Goal: Communication & Community: Answer question/provide support

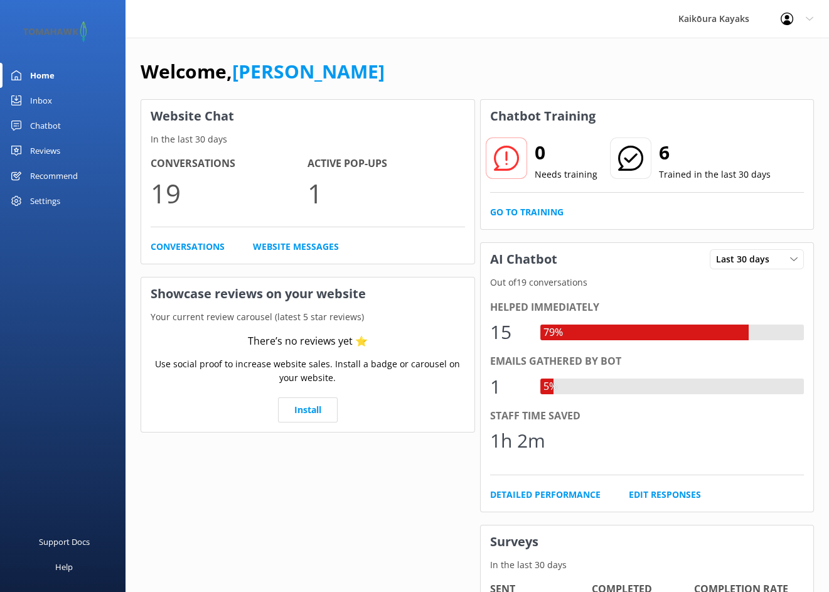
click at [43, 127] on div "Chatbot" at bounding box center [45, 125] width 31 height 25
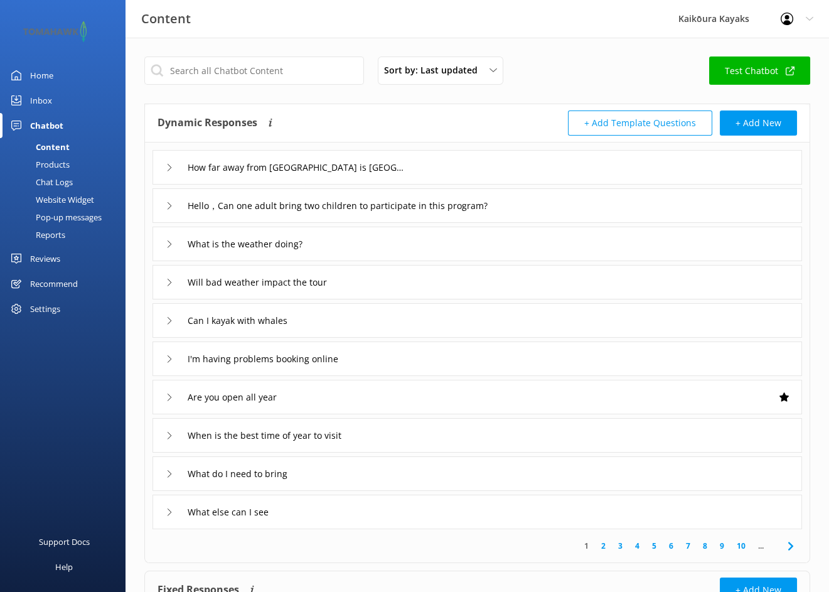
click at [49, 180] on div "Chat Logs" at bounding box center [40, 182] width 65 height 18
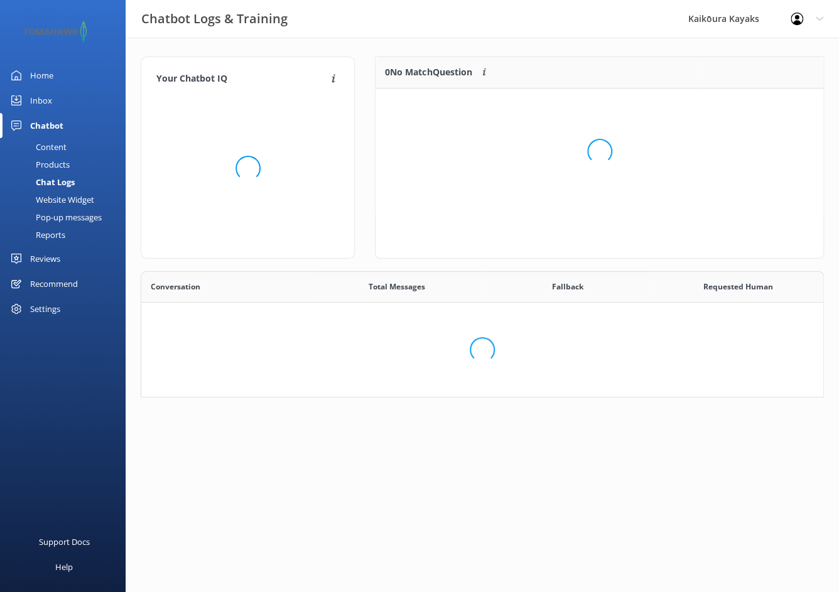
scroll to position [431, 663]
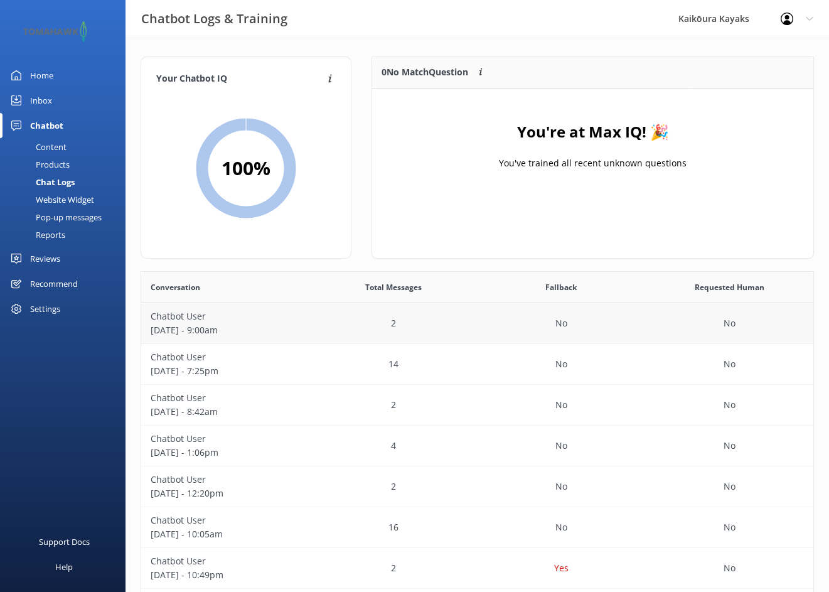
click at [284, 328] on p "September 22 - 9:00am" at bounding box center [225, 330] width 149 height 14
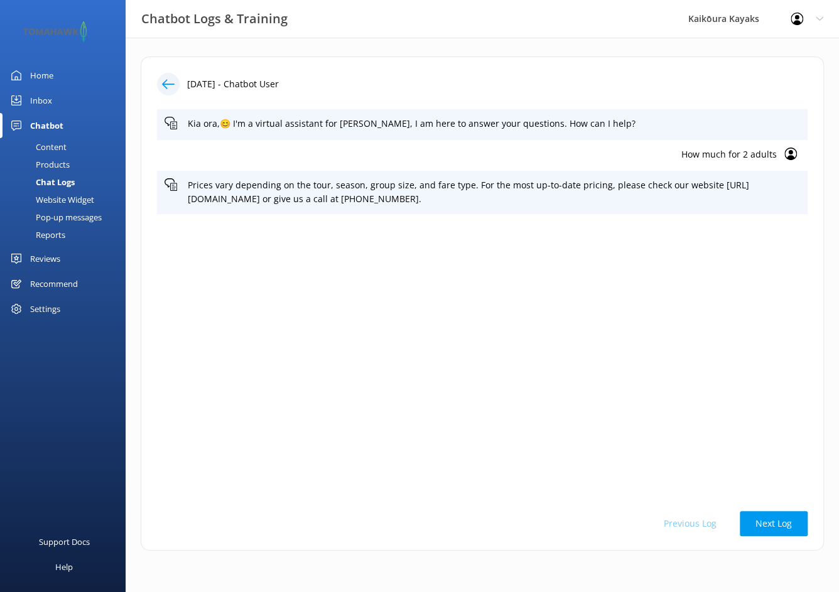
click at [168, 82] on icon at bounding box center [168, 84] width 13 height 13
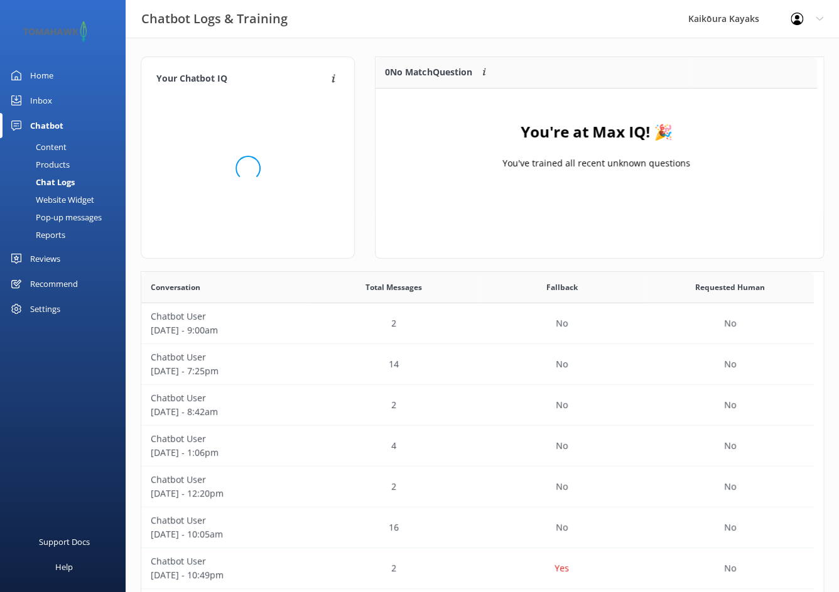
scroll to position [147, 432]
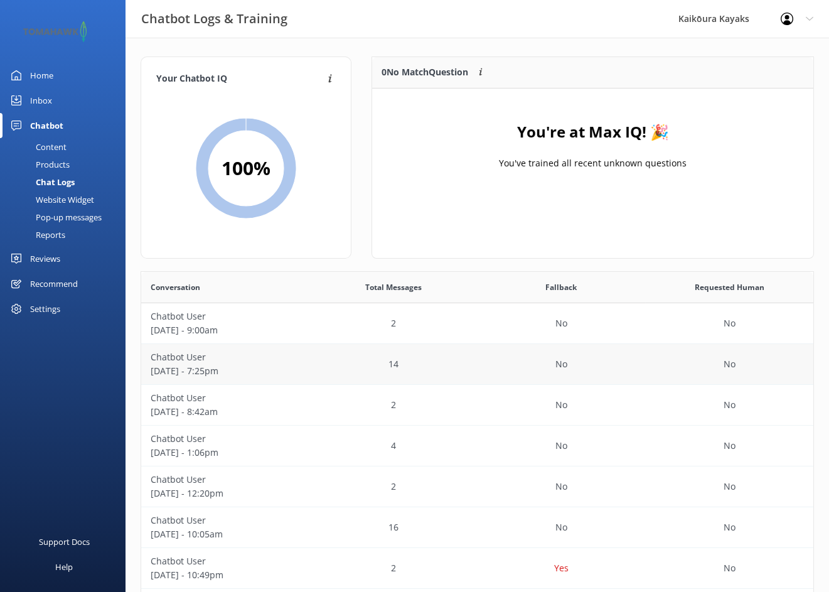
click at [313, 362] on div "14" at bounding box center [393, 364] width 168 height 41
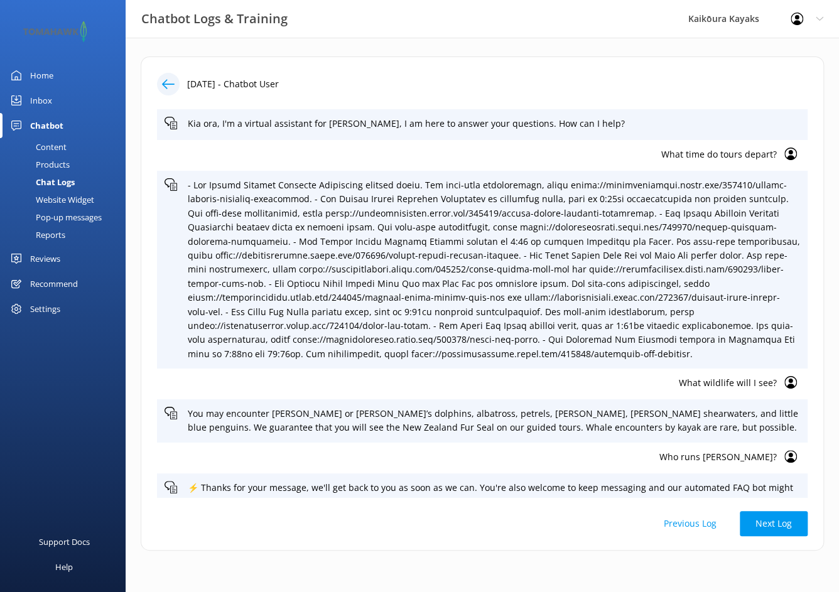
click at [171, 82] on icon at bounding box center [168, 84] width 13 height 13
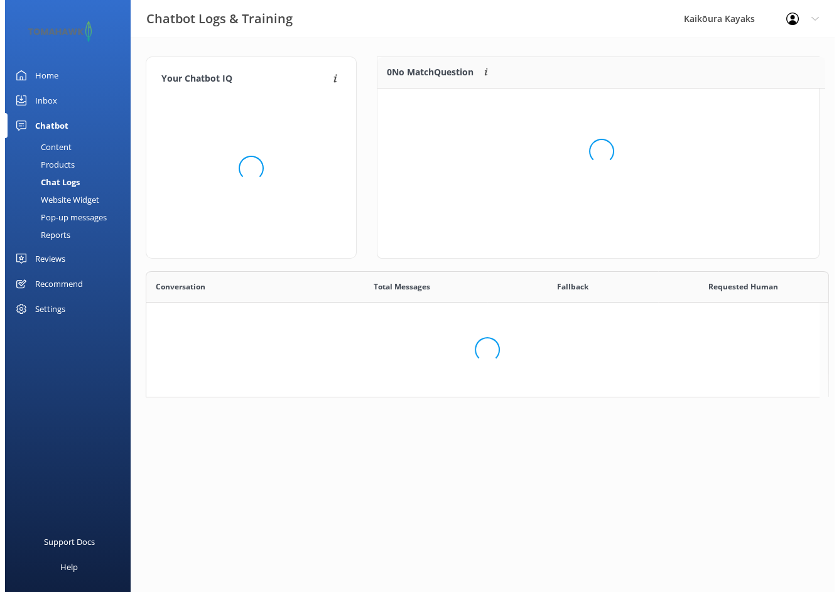
scroll to position [147, 432]
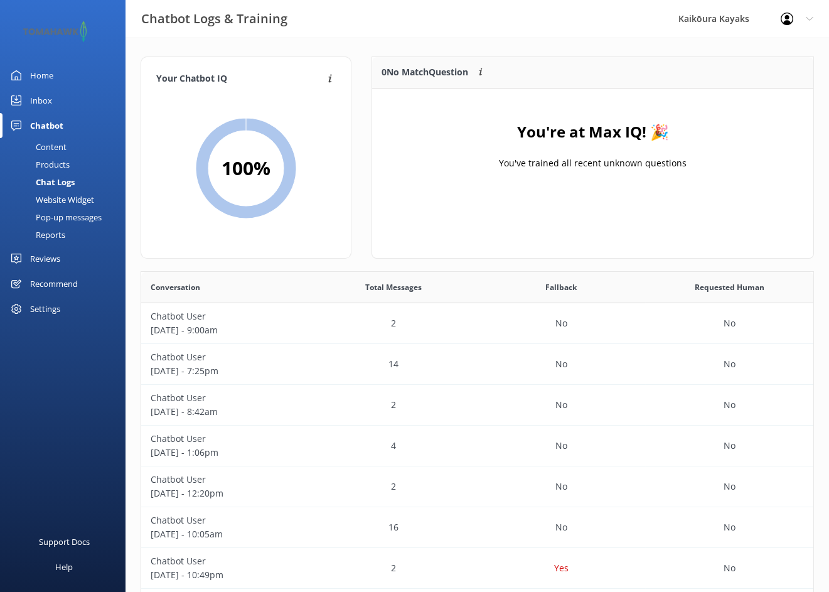
click at [44, 147] on div "Content" at bounding box center [37, 147] width 59 height 18
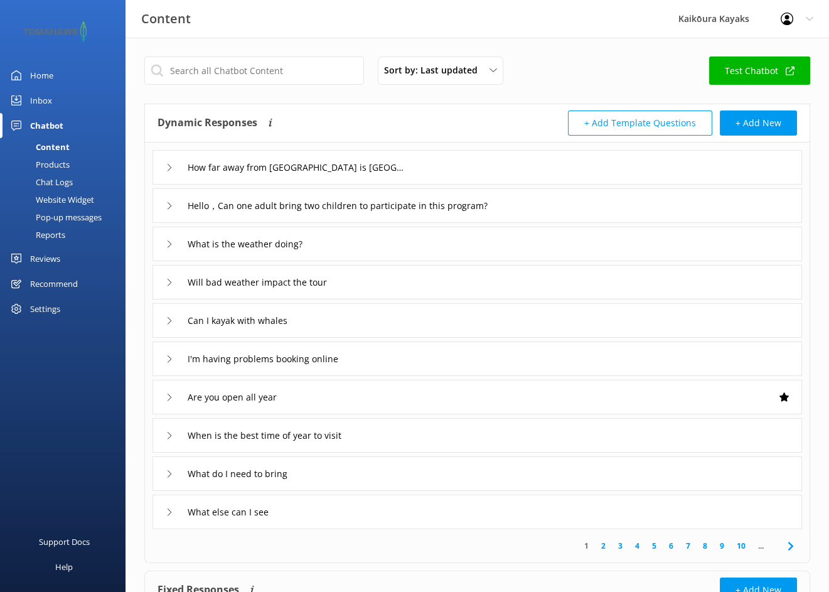
click at [35, 98] on div "Inbox" at bounding box center [41, 100] width 22 height 25
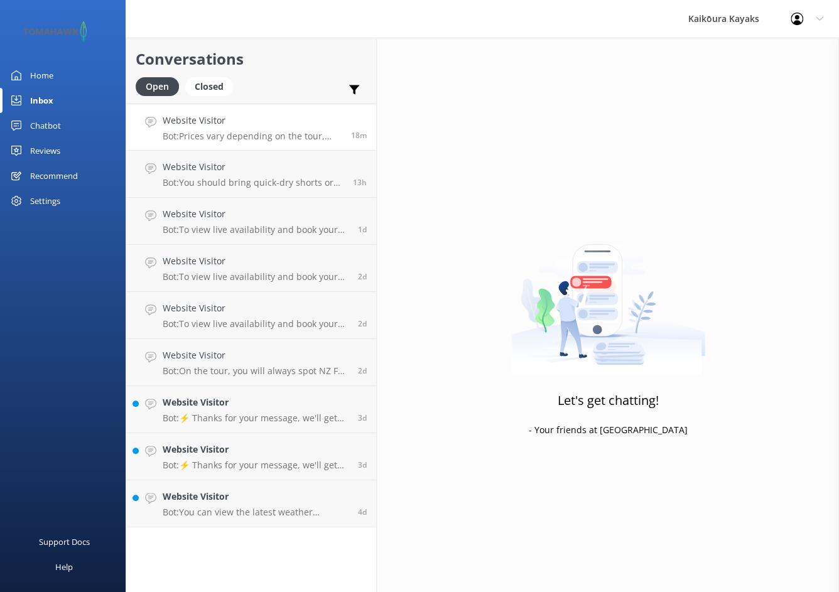
click at [192, 138] on p "Bot: Prices vary depending on the tour, season, group size, and fare type. For …" at bounding box center [252, 136] width 179 height 11
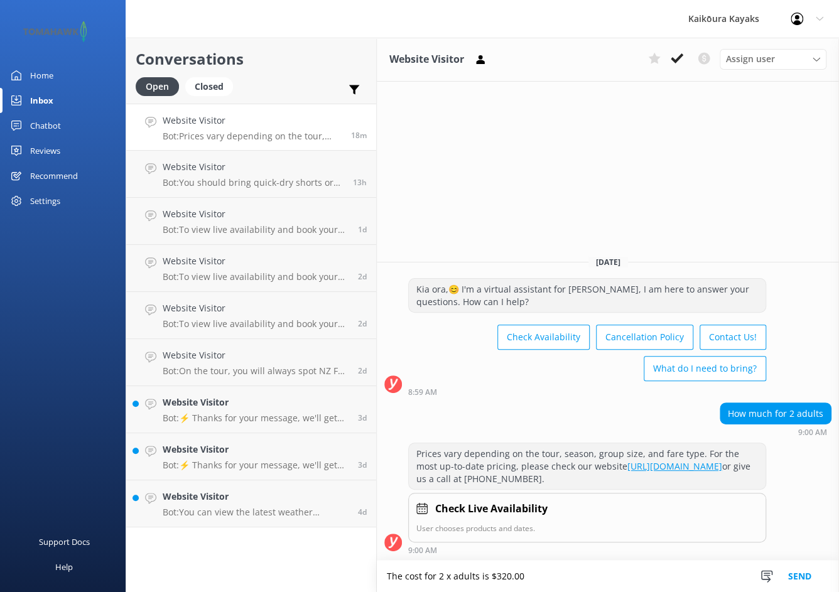
click at [384, 573] on textarea "The cost for 2 x adults is $320.00" at bounding box center [608, 576] width 462 height 31
click at [404, 576] on textarea "Hi, The cost for 2 x adults is $320.00" at bounding box center [608, 576] width 462 height 31
type textarea "Hi, the cost for 2 x adults is $320.00"
click at [807, 573] on button "Send" at bounding box center [799, 576] width 47 height 31
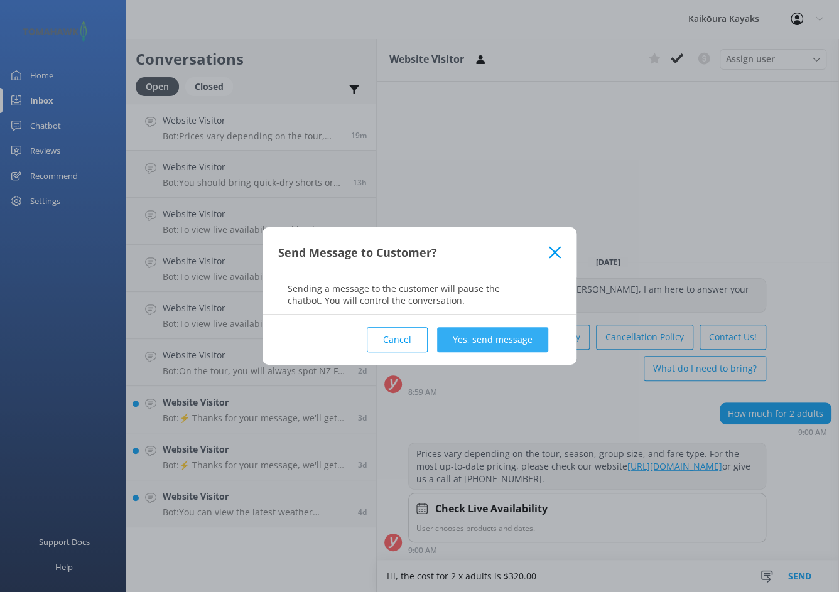
click at [473, 338] on button "Yes, send message" at bounding box center [492, 339] width 111 height 25
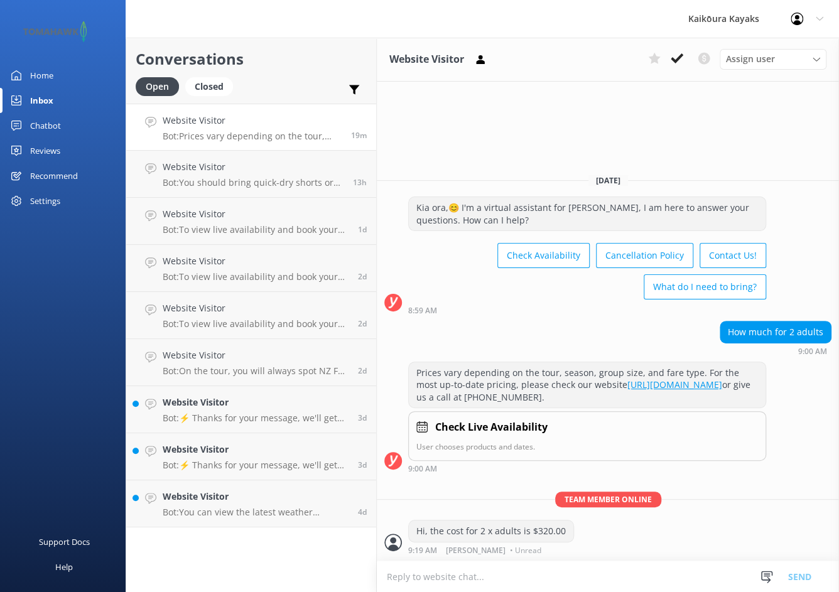
click at [39, 201] on div "Settings" at bounding box center [45, 200] width 30 height 25
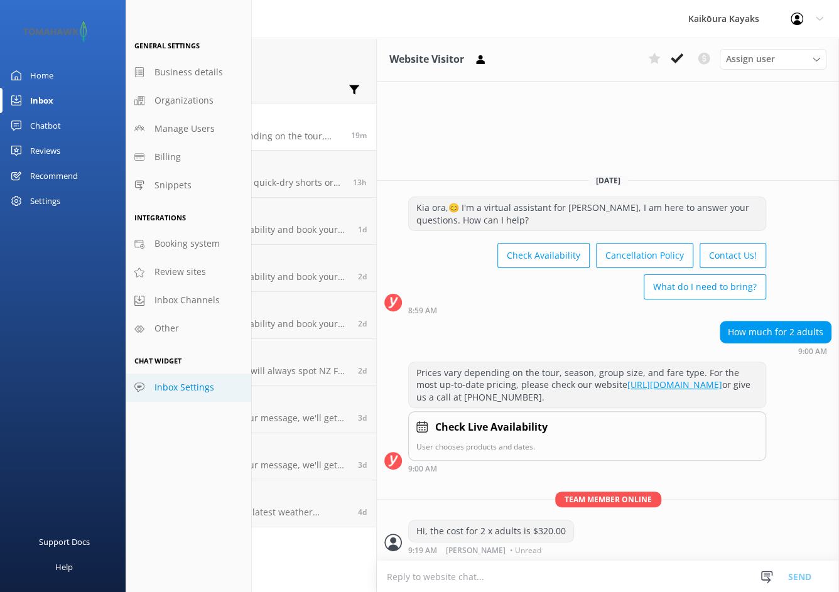
click at [187, 385] on span "Inbox Settings" at bounding box center [184, 387] width 60 height 14
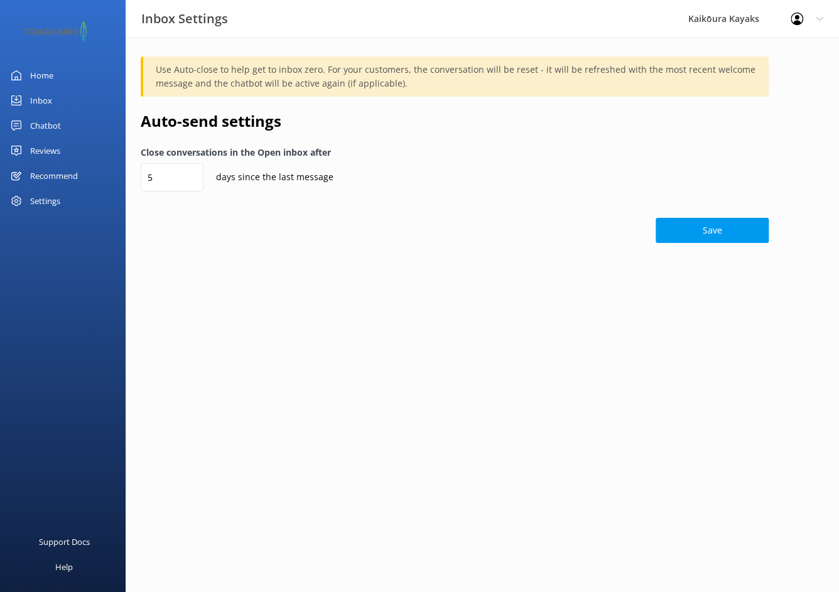
click at [35, 200] on div "Settings" at bounding box center [45, 200] width 30 height 25
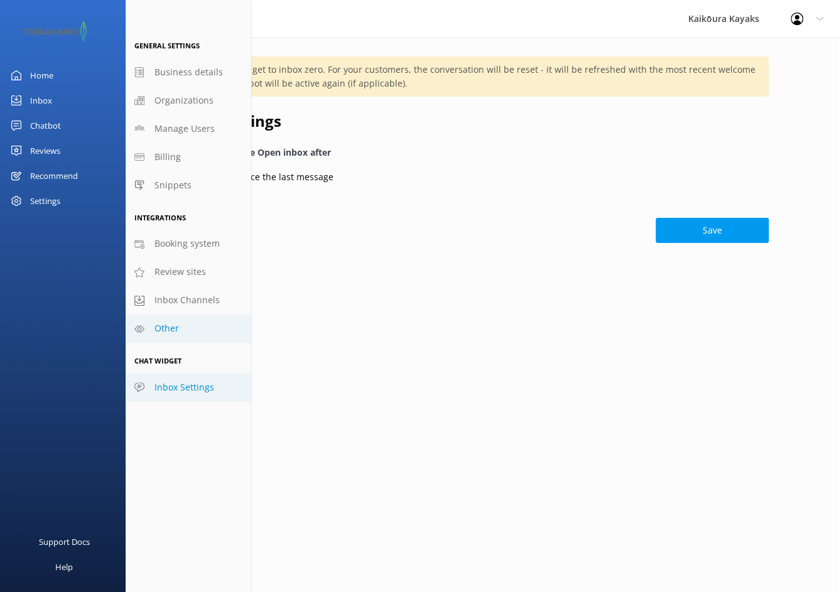
click at [161, 335] on span "Other" at bounding box center [166, 328] width 24 height 14
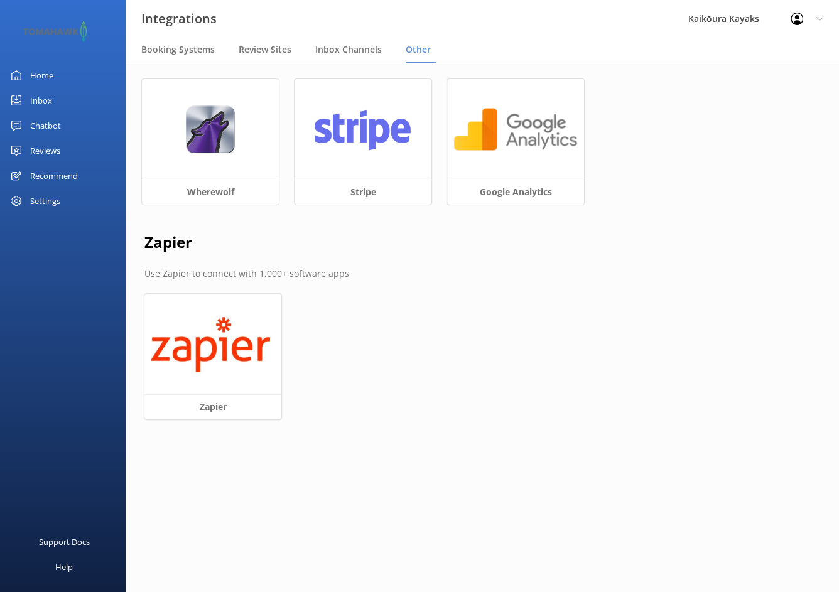
click at [51, 200] on div "Settings" at bounding box center [45, 200] width 30 height 25
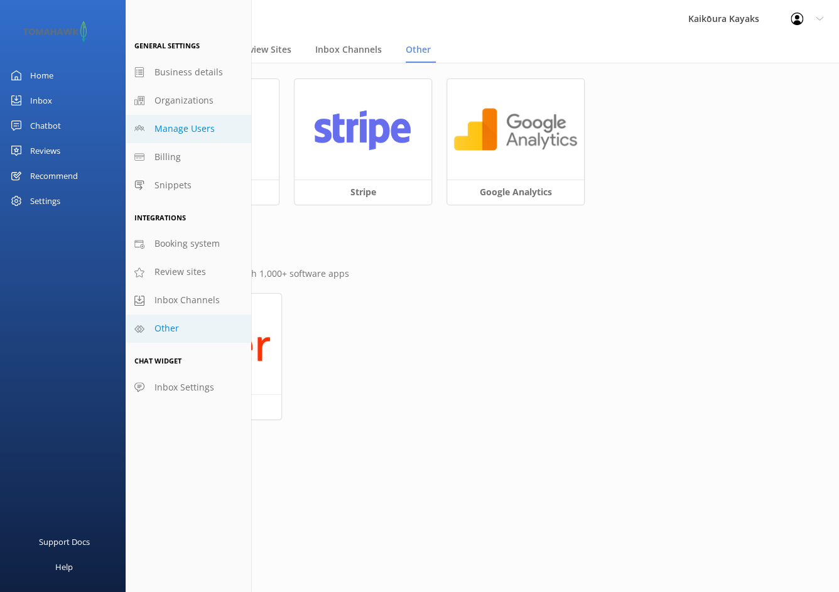
click at [175, 128] on span "Manage Users" at bounding box center [184, 129] width 60 height 14
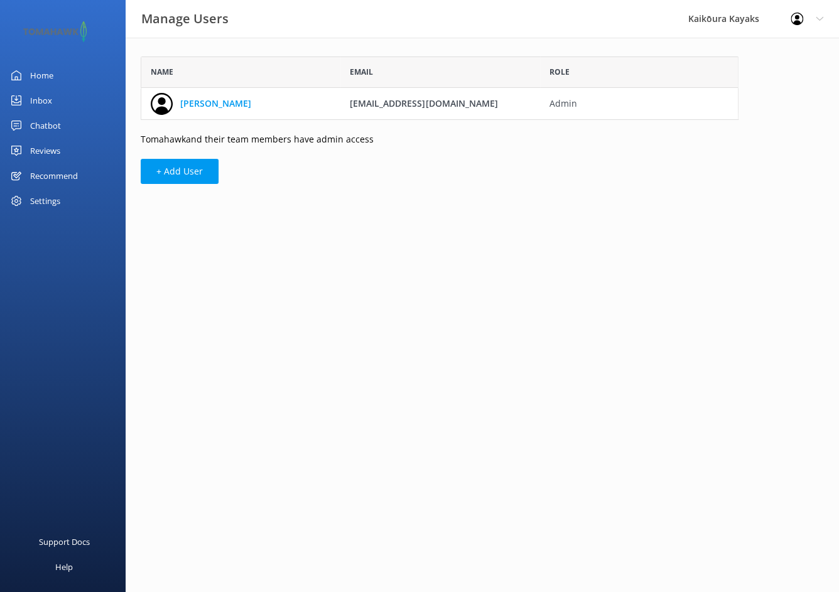
scroll to position [54, 588]
click at [181, 171] on button "+ Add User" at bounding box center [180, 171] width 78 height 25
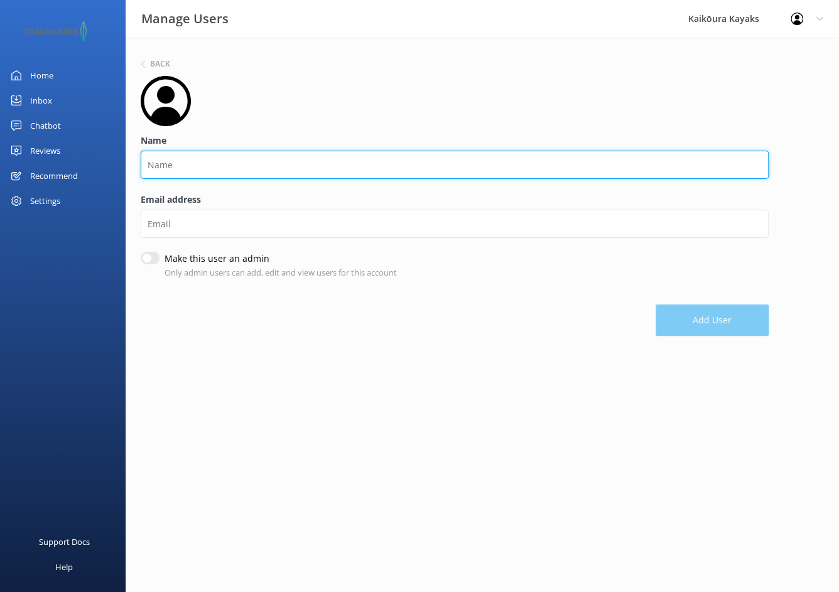
click at [190, 164] on input "Name" at bounding box center [455, 165] width 628 height 28
type input "[PERSON_NAME]"
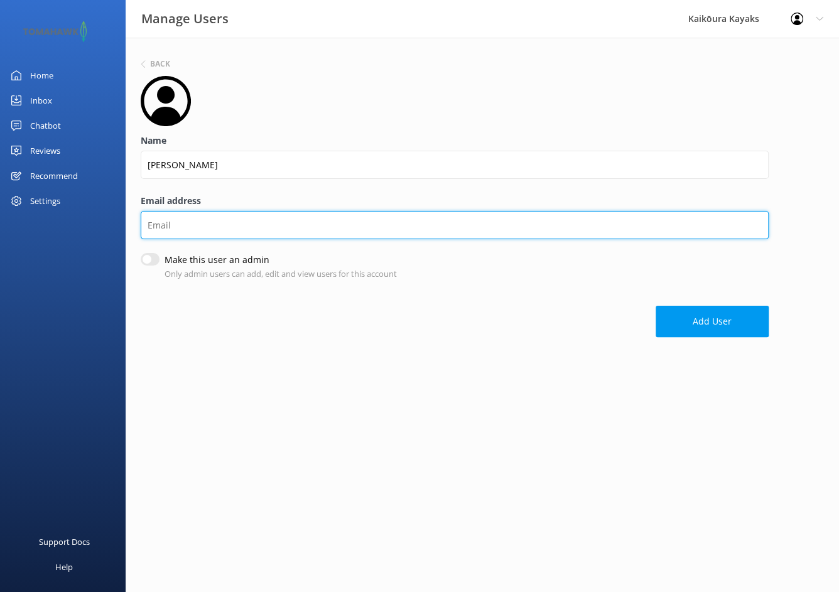
click at [170, 226] on input "Email address" at bounding box center [455, 225] width 628 height 28
type input "paddle@kaikourakayaks.nz"
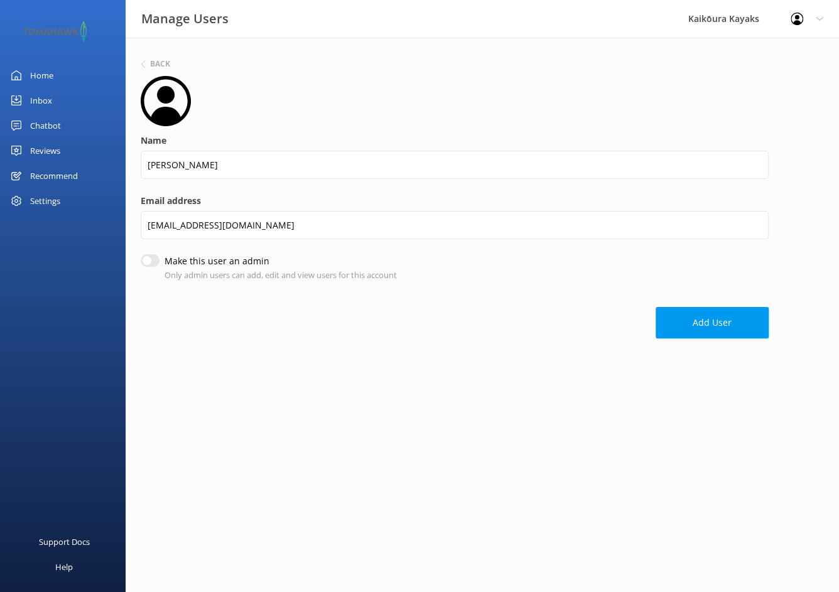
click at [156, 259] on input "Make this user an admin" at bounding box center [150, 260] width 19 height 13
checkbox input "true"
click at [724, 326] on button "Add User" at bounding box center [711, 322] width 113 height 31
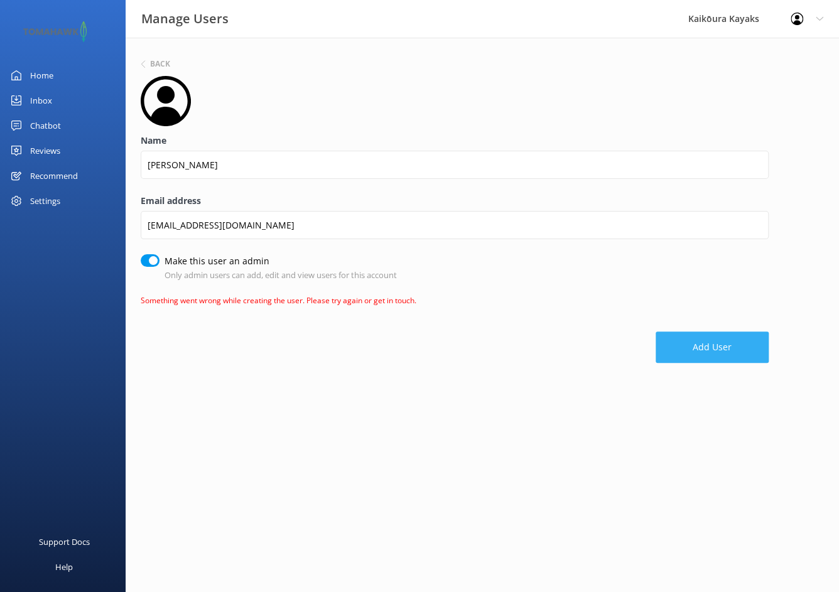
click at [706, 346] on button "Add User" at bounding box center [711, 346] width 113 height 31
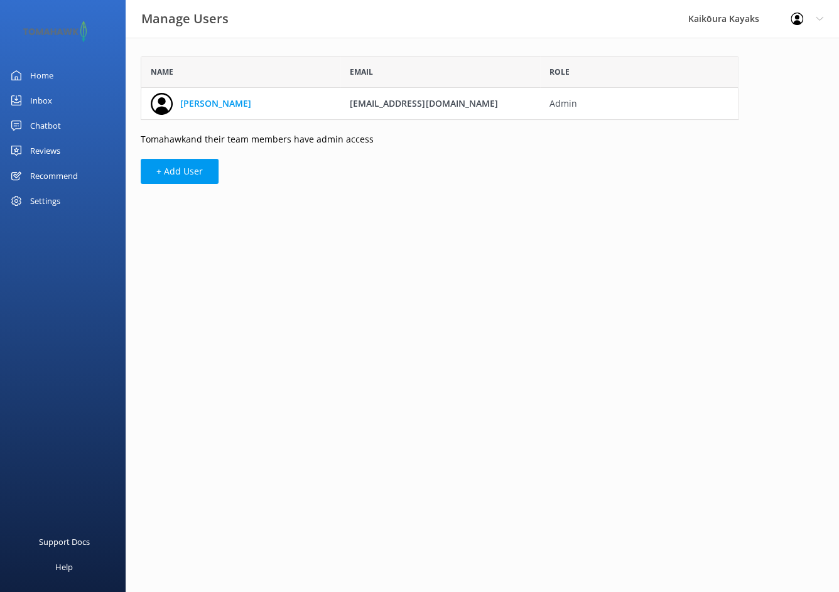
scroll to position [54, 588]
click at [272, 101] on div "[PERSON_NAME]" at bounding box center [240, 103] width 199 height 31
click at [46, 102] on div "Inbox" at bounding box center [41, 100] width 22 height 25
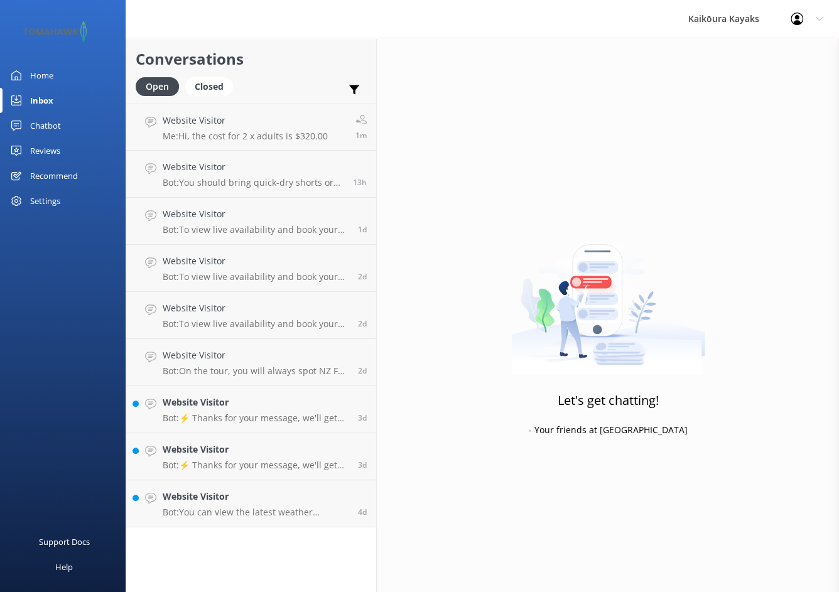
click at [794, 17] on use at bounding box center [796, 19] width 13 height 13
click at [779, 51] on link "Profile Settings" at bounding box center [777, 53] width 126 height 31
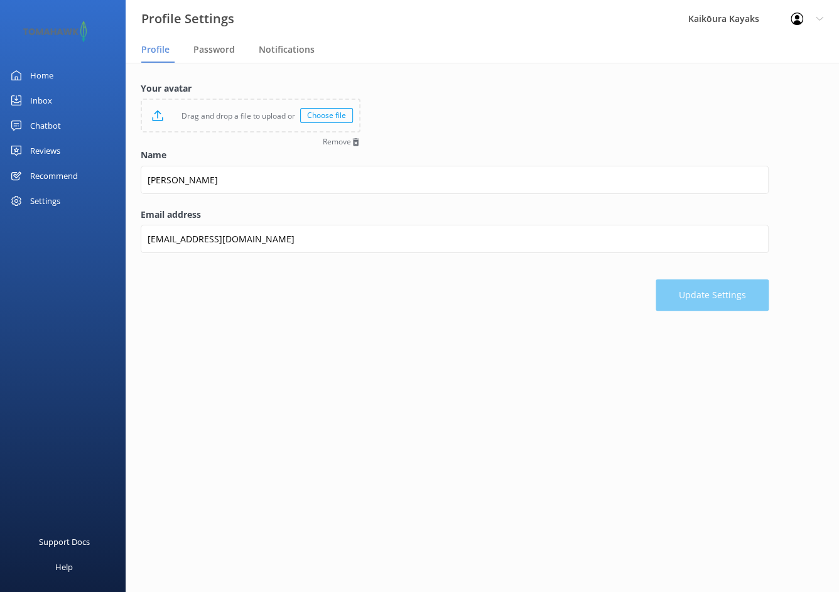
click at [337, 116] on div "Choose file" at bounding box center [326, 115] width 53 height 15
click at [47, 197] on div "Settings" at bounding box center [45, 200] width 30 height 25
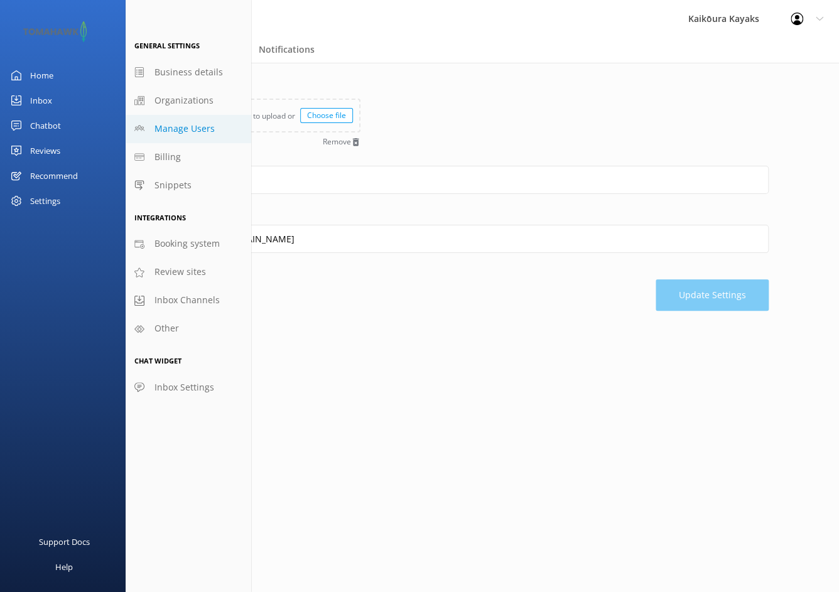
click at [180, 130] on span "Manage Users" at bounding box center [184, 129] width 60 height 14
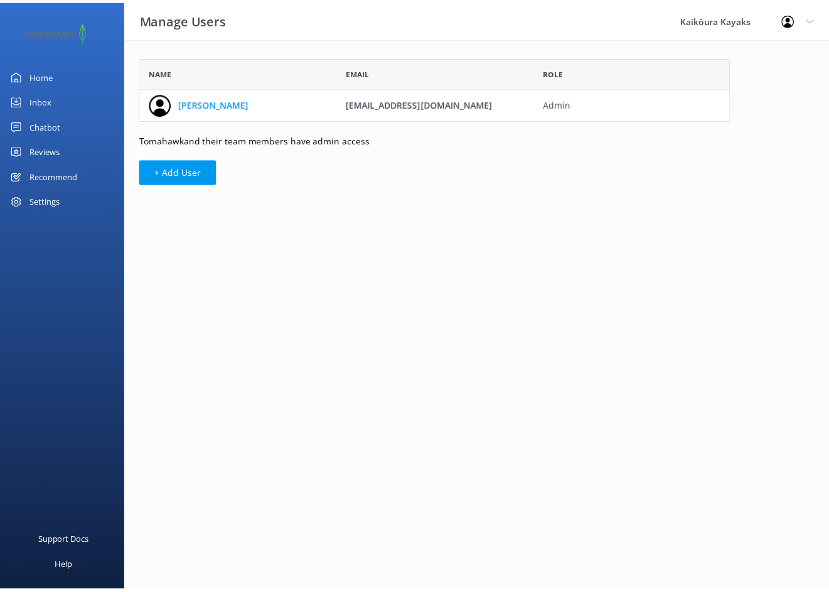
scroll to position [54, 588]
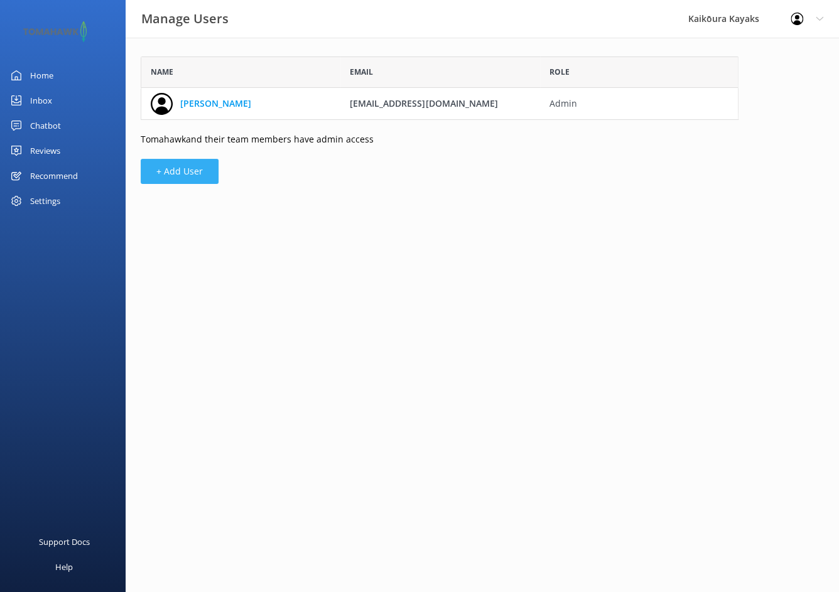
click at [181, 166] on button "+ Add User" at bounding box center [180, 171] width 78 height 25
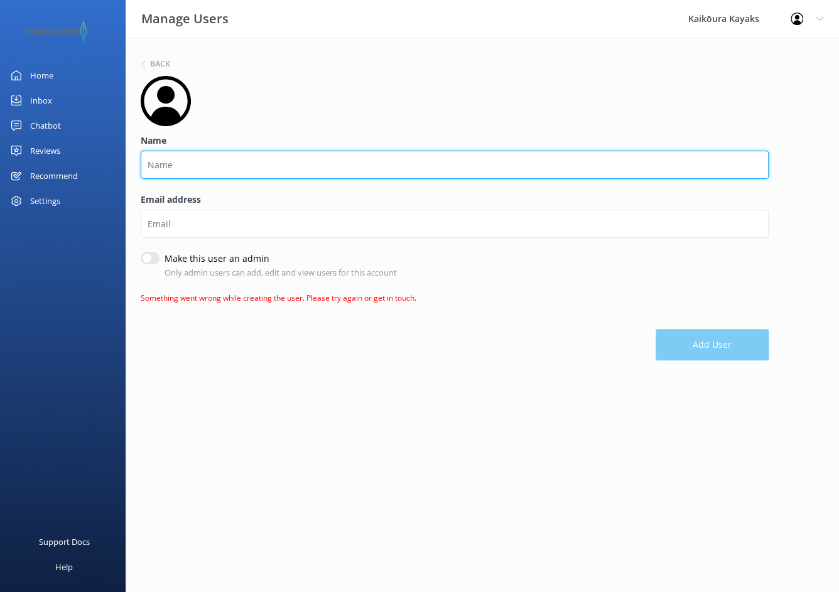
click at [181, 168] on input "Name" at bounding box center [455, 165] width 628 height 28
type input "[PERSON_NAME]"
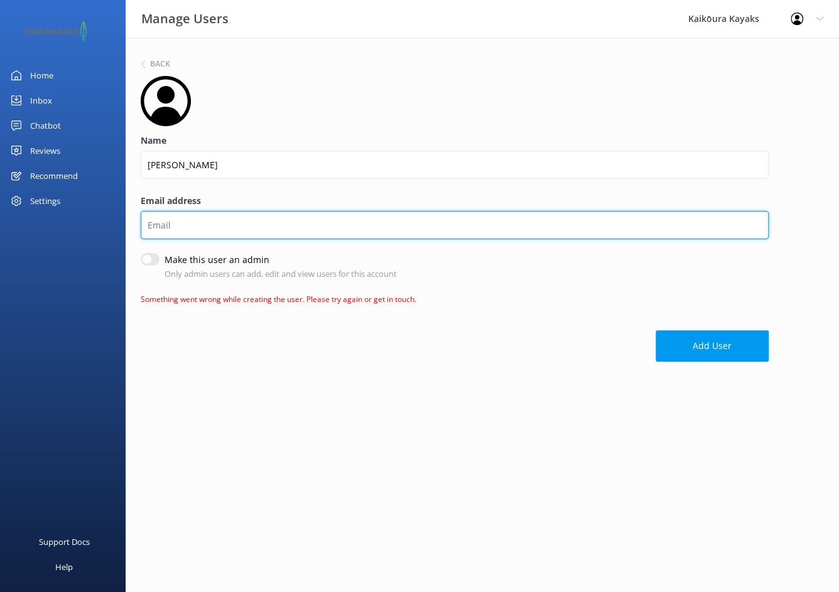
click at [223, 220] on input "Email address" at bounding box center [455, 225] width 628 height 28
type input "paddle@kaikourakayaks.nz"
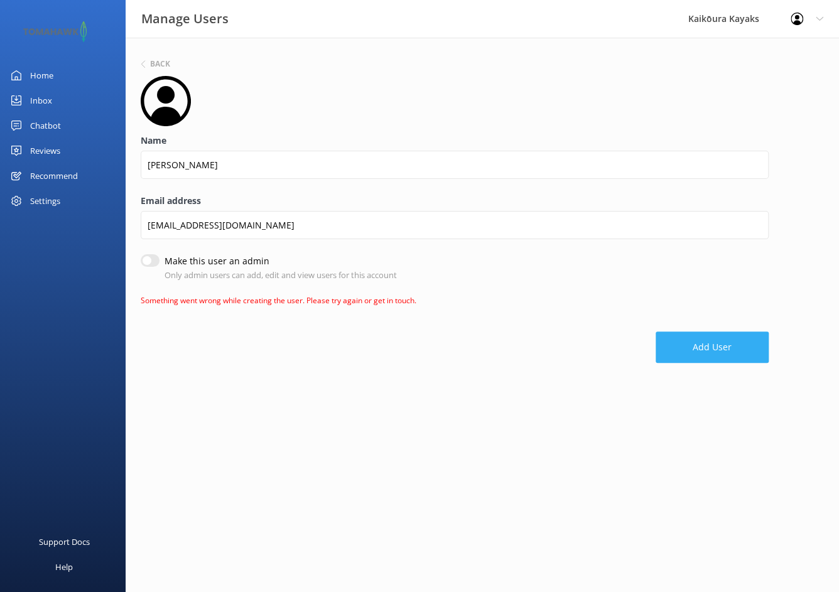
click at [697, 348] on button "Add User" at bounding box center [711, 346] width 113 height 31
click at [149, 259] on input "Make this user an admin" at bounding box center [150, 260] width 19 height 13
checkbox input "true"
click at [703, 347] on button "Add User" at bounding box center [711, 346] width 113 height 31
click at [50, 174] on div "Recommend" at bounding box center [54, 175] width 48 height 25
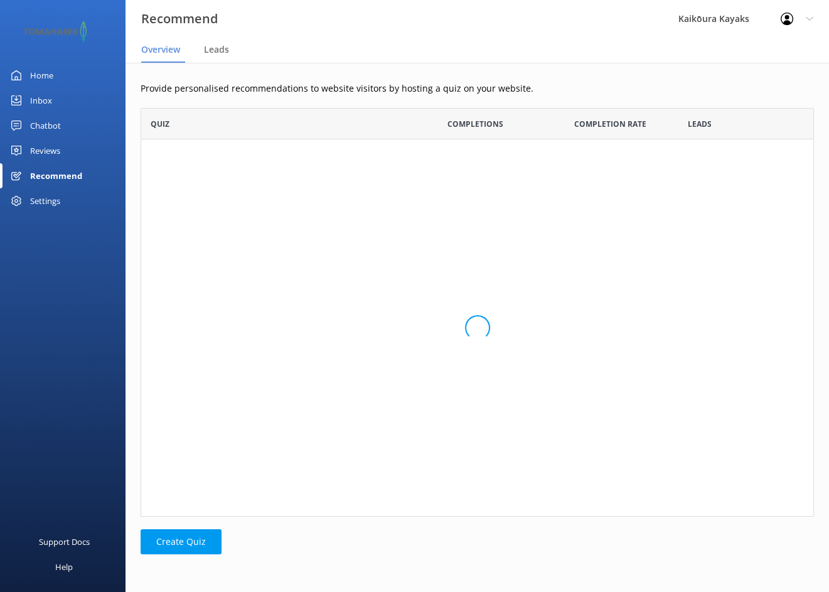
scroll to position [399, 664]
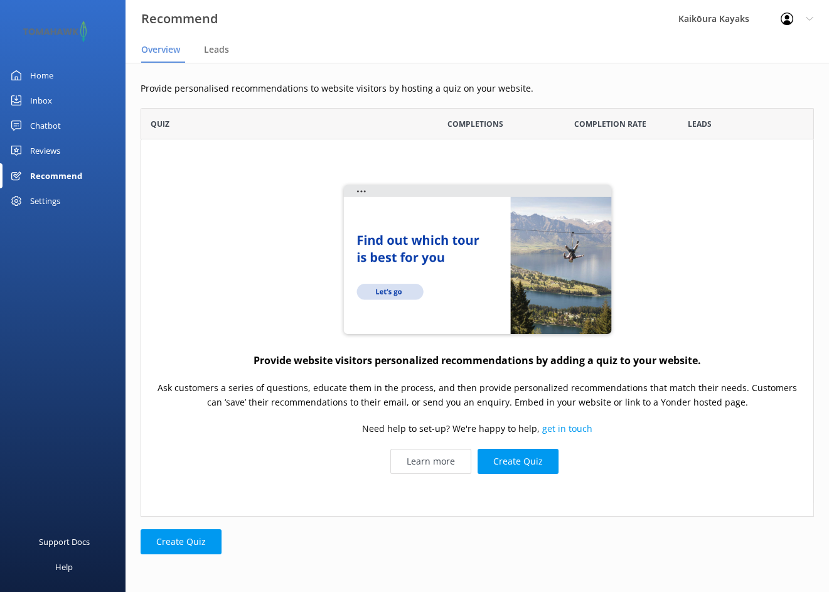
click at [45, 201] on div "Settings" at bounding box center [45, 200] width 30 height 25
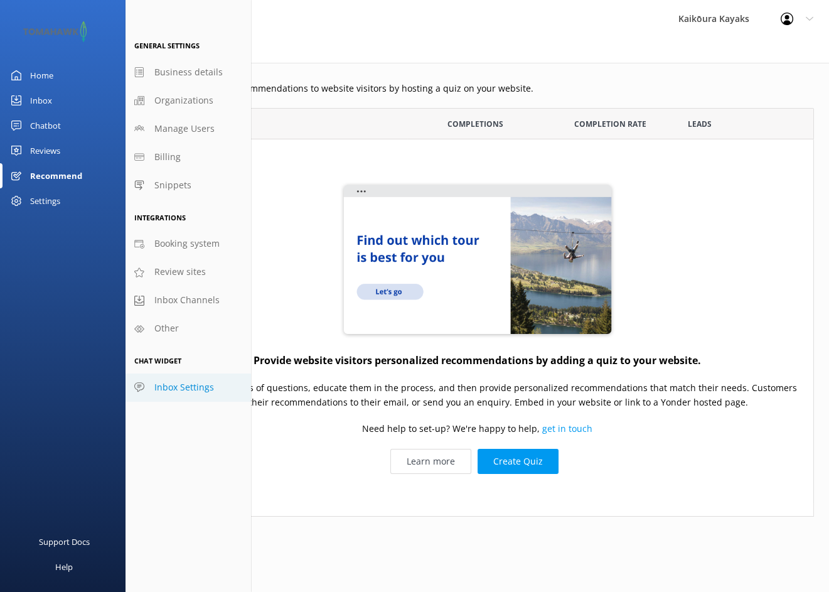
click at [193, 385] on span "Inbox Settings" at bounding box center [184, 387] width 60 height 14
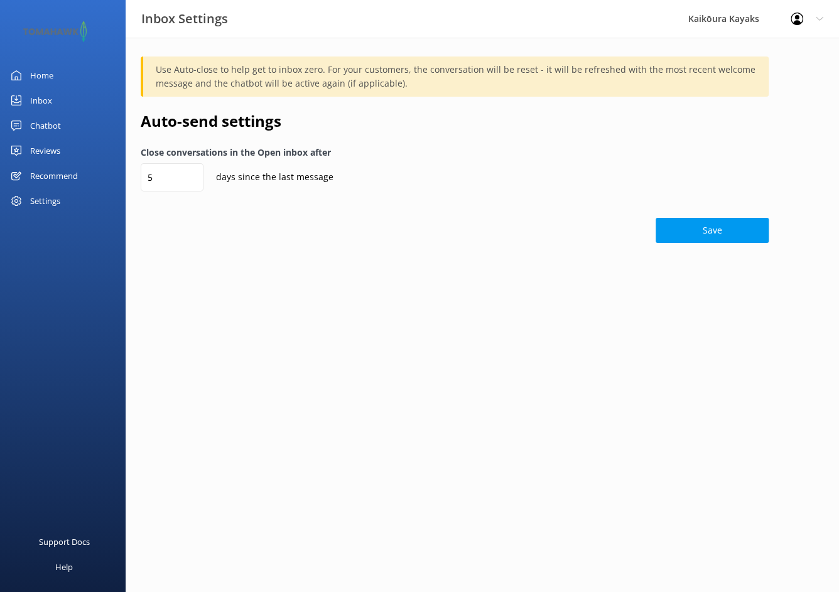
click at [58, 175] on div "Recommend" at bounding box center [54, 175] width 48 height 25
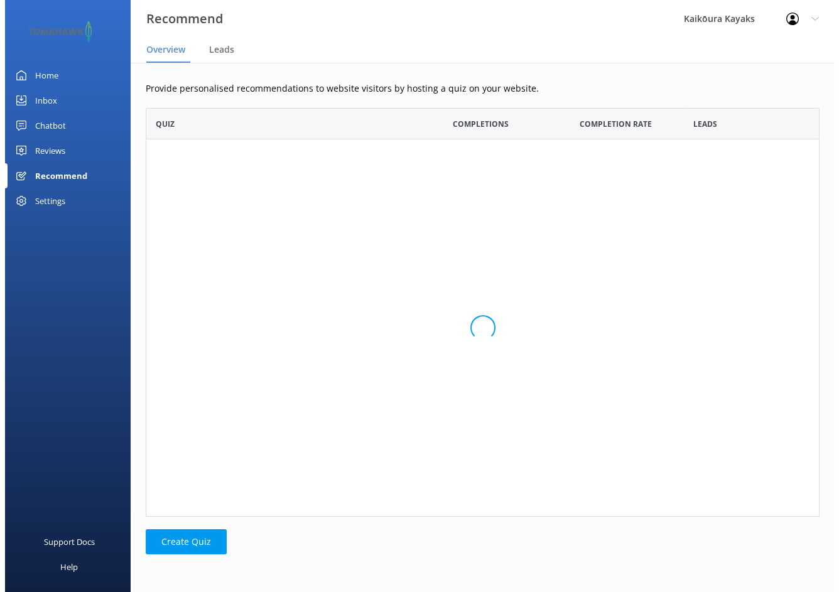
scroll to position [399, 664]
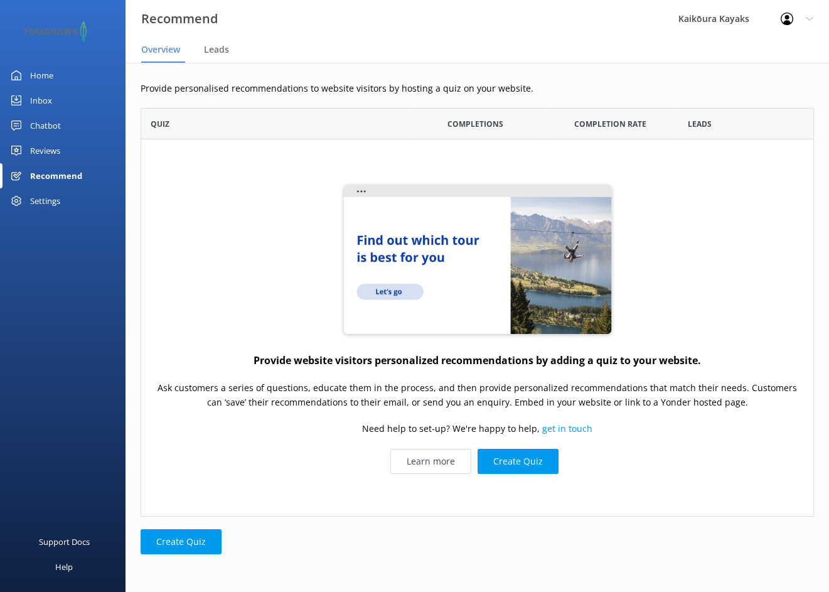
click at [43, 148] on div "Reviews" at bounding box center [45, 150] width 30 height 25
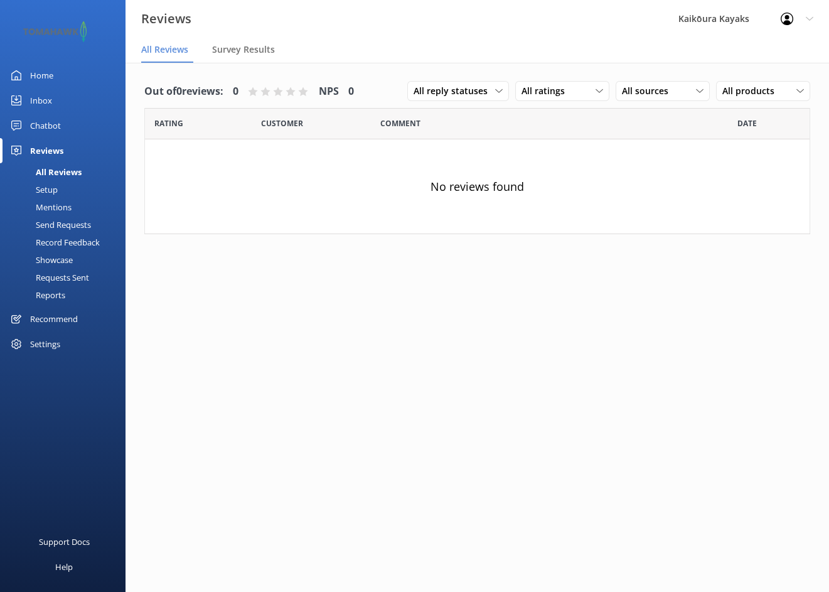
click at [37, 148] on div "Reviews" at bounding box center [46, 150] width 33 height 25
click at [39, 97] on div "Inbox" at bounding box center [41, 100] width 22 height 25
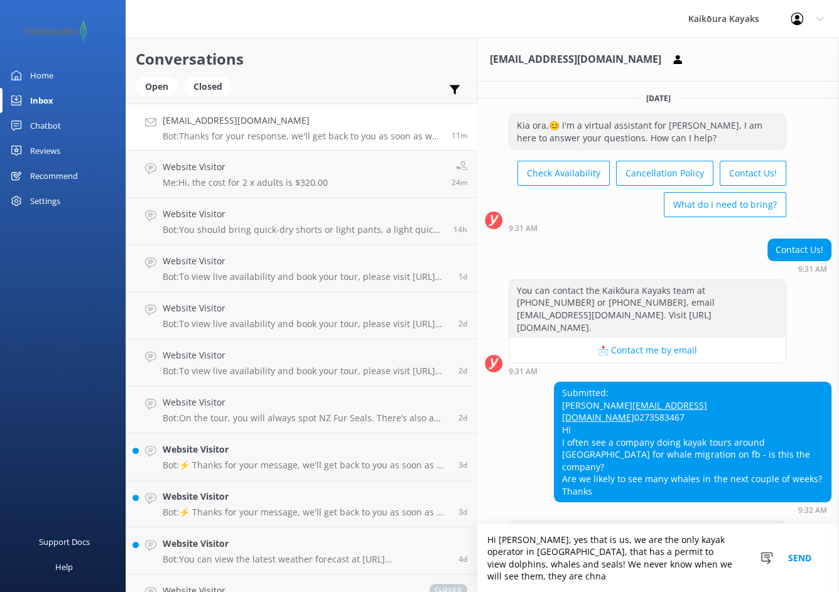
scroll to position [11, 0]
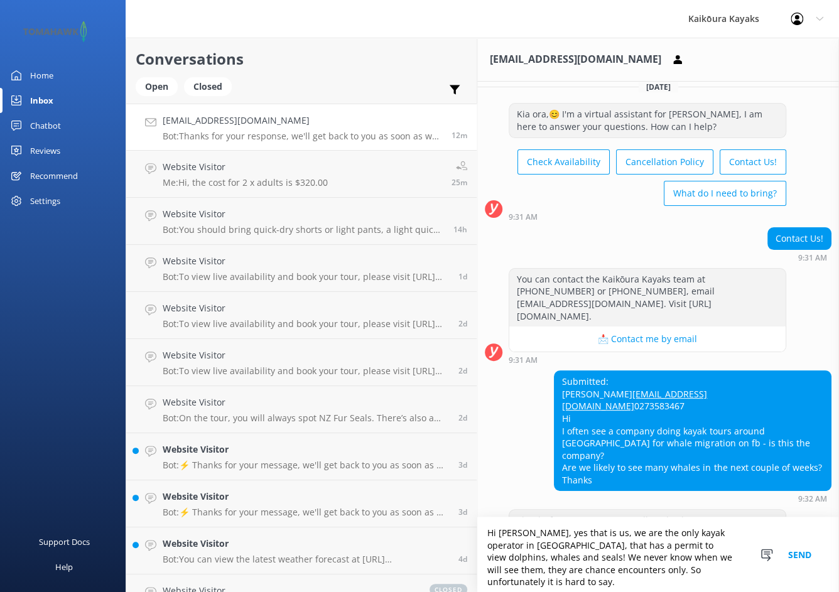
type textarea "Hi [PERSON_NAME], yes that is us, we are the only kayak operator in [GEOGRAPHIC…"
click at [795, 561] on button "Send" at bounding box center [799, 554] width 47 height 75
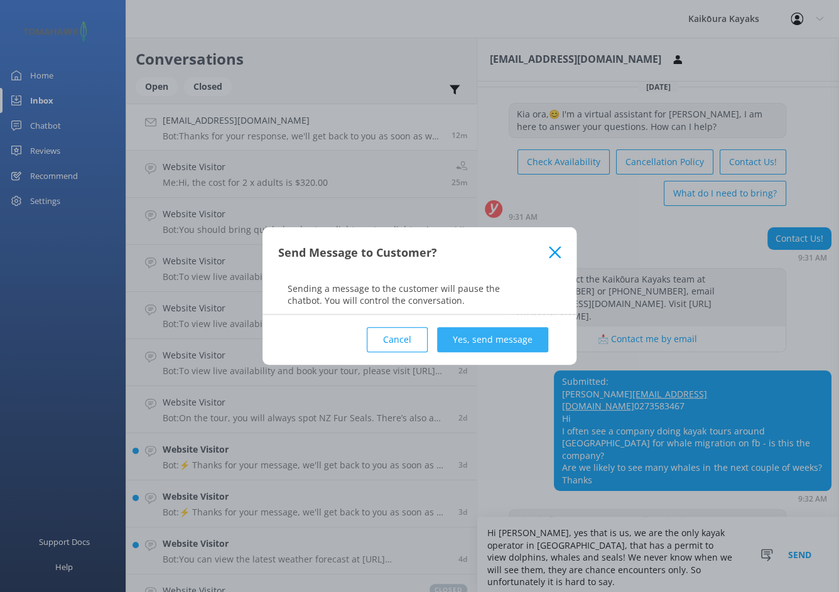
click at [476, 335] on button "Yes, send message" at bounding box center [492, 339] width 111 height 25
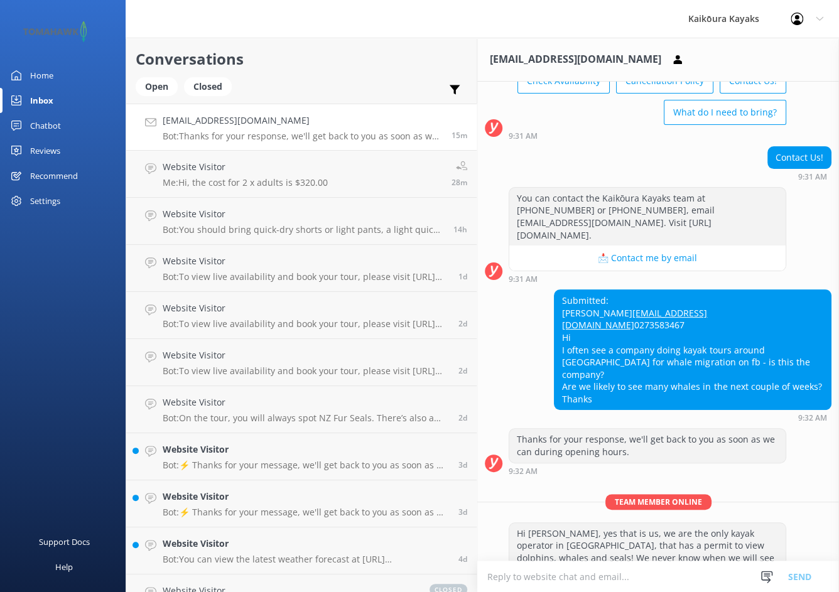
scroll to position [119, 0]
